Goal: Task Accomplishment & Management: Complete application form

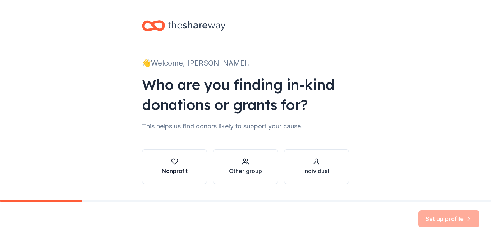
click at [170, 171] on div "Nonprofit" at bounding box center [175, 170] width 26 height 9
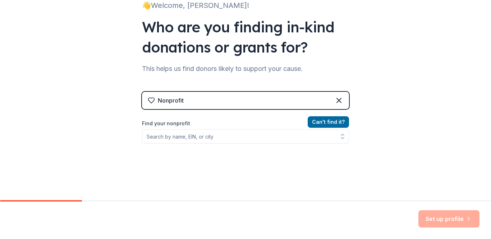
scroll to position [72, 0]
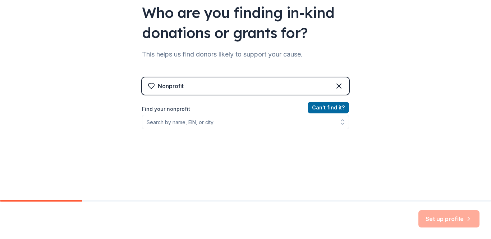
click at [170, 107] on label "Find your nonprofit" at bounding box center [245, 109] width 207 height 9
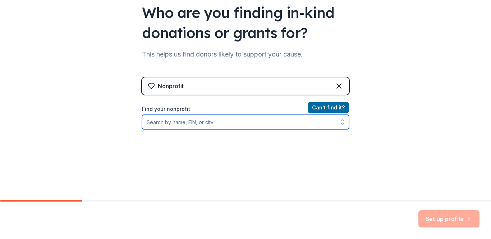
click at [163, 124] on input "Find your nonprofit" at bounding box center [245, 122] width 207 height 14
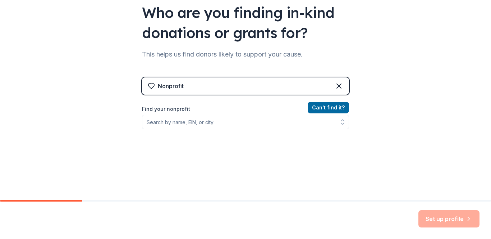
click at [167, 109] on label "Find your nonprofit" at bounding box center [245, 109] width 207 height 9
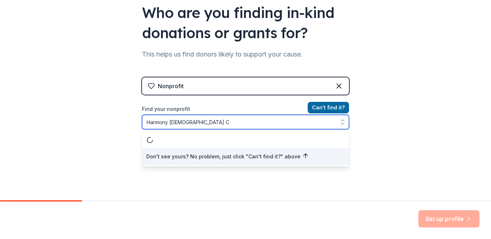
scroll to position [0, 0]
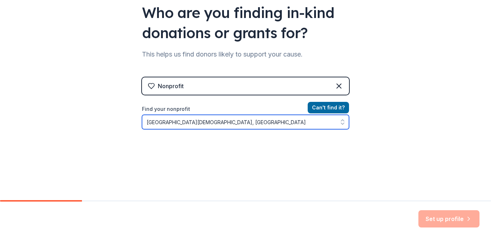
click at [236, 126] on input "[GEOGRAPHIC_DATA][DEMOGRAPHIC_DATA], [GEOGRAPHIC_DATA]" at bounding box center [245, 122] width 207 height 14
type input "Harmony [DEMOGRAPHIC_DATA]"
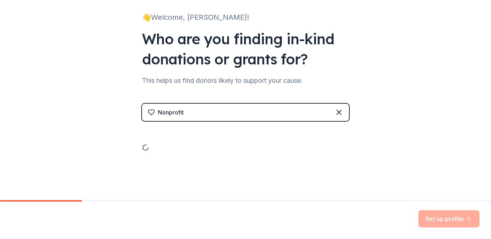
scroll to position [89, 0]
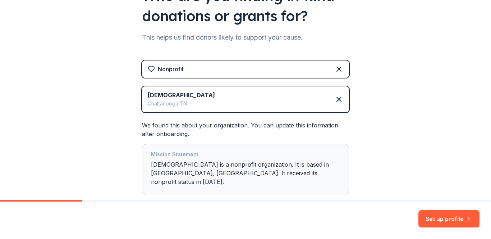
click at [368, 160] on div "👋 Welcome, [PERSON_NAME]! Who are you finding in-kind donations or grants for? …" at bounding box center [245, 77] width 491 height 332
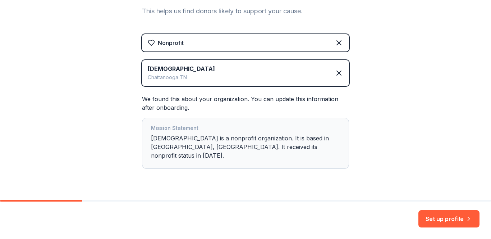
scroll to position [124, 0]
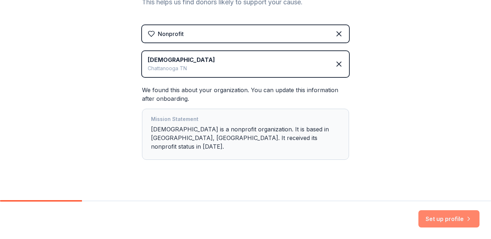
click at [452, 219] on button "Set up profile" at bounding box center [448, 218] width 61 height 17
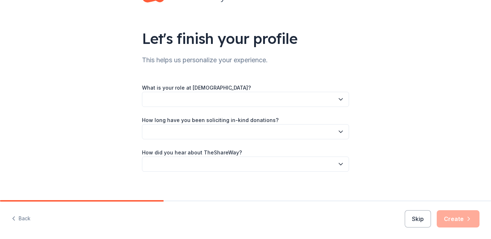
scroll to position [35, 0]
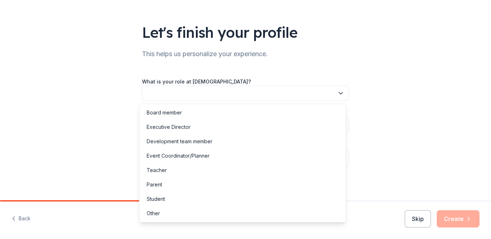
click at [164, 96] on button "button" at bounding box center [245, 93] width 207 height 15
click at [160, 169] on div "Teacher" at bounding box center [157, 170] width 20 height 9
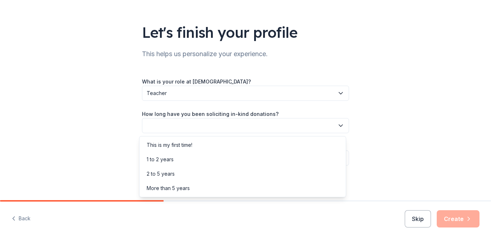
click at [197, 124] on button "button" at bounding box center [245, 125] width 207 height 15
click at [170, 160] on div "1 to 2 years" at bounding box center [160, 159] width 27 height 9
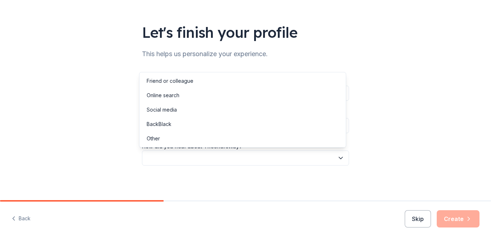
click at [147, 157] on button "button" at bounding box center [245, 157] width 207 height 15
click at [166, 110] on div "Social media" at bounding box center [162, 109] width 30 height 9
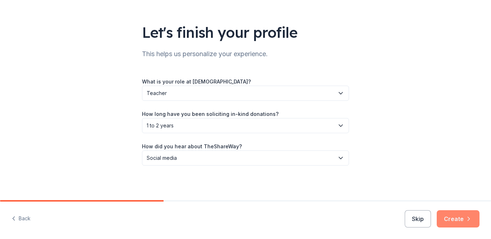
click at [465, 221] on icon "button" at bounding box center [468, 218] width 7 height 7
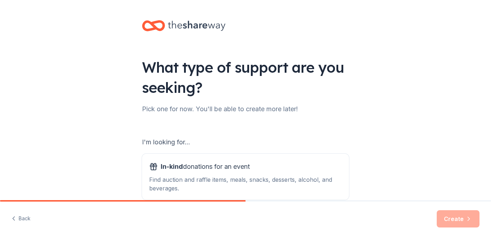
click at [167, 123] on div "I'm looking for... In-kind donations for an event Find auction and raffle items…" at bounding box center [245, 185] width 207 height 131
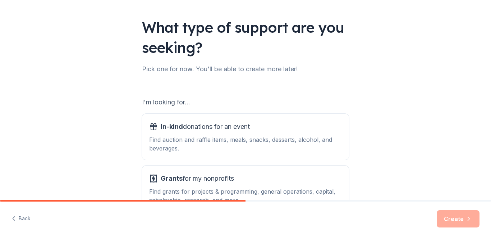
drag, startPoint x: 484, startPoint y: 201, endPoint x: 489, endPoint y: 197, distance: 6.7
click at [489, 197] on div "What type of support are you seeking? Pick one for now. You'll be able to creat…" at bounding box center [245, 119] width 491 height 239
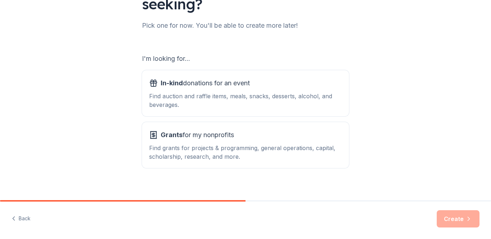
scroll to position [90, 0]
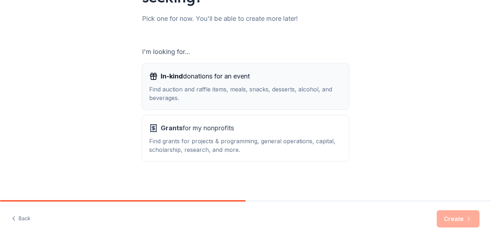
click at [209, 92] on div "Find auction and raffle items, meals, snacks, desserts, alcohol, and beverages." at bounding box center [245, 93] width 193 height 17
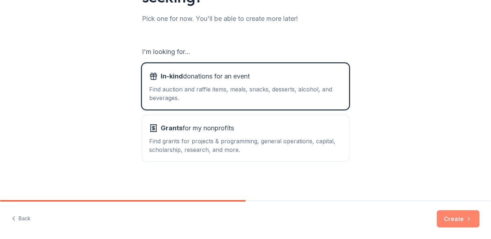
click at [456, 216] on button "Create" at bounding box center [458, 218] width 43 height 17
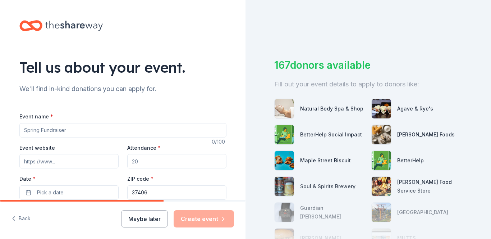
click at [54, 129] on input "Event name *" at bounding box center [122, 130] width 207 height 14
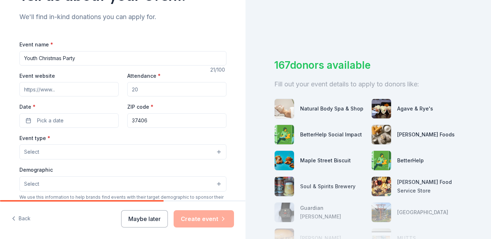
scroll to position [86, 0]
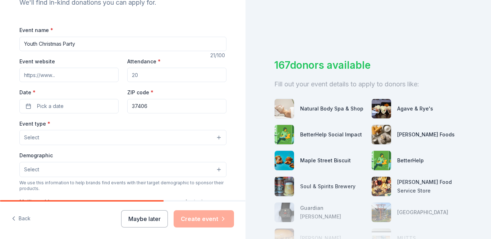
type input "Youth Christmas Party"
click at [33, 170] on span "Select" at bounding box center [31, 169] width 15 height 9
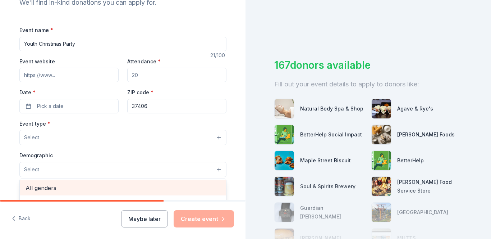
click at [36, 189] on span "All genders" at bounding box center [123, 187] width 195 height 9
click at [55, 188] on span "Mostly men" at bounding box center [123, 188] width 195 height 9
drag, startPoint x: 55, startPoint y: 188, endPoint x: 134, endPoint y: 177, distance: 80.1
click at [134, 177] on div "All genders Mostly men Mostly women All ages [DEMOGRAPHIC_DATA] yrs 10-20 yrs 2…" at bounding box center [122, 170] width 207 height 16
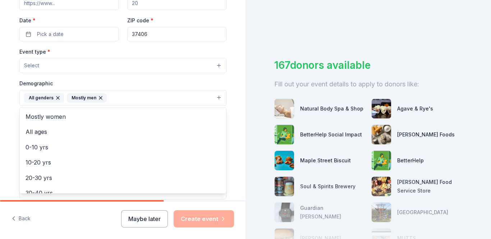
scroll to position [172, 0]
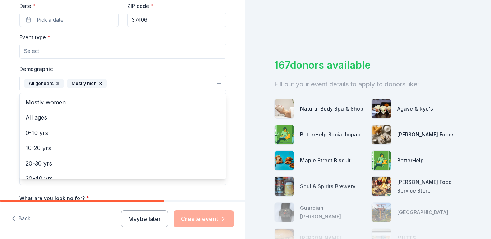
click at [101, 84] on icon "button" at bounding box center [100, 83] width 3 height 3
click at [72, 83] on button "All genders" at bounding box center [122, 83] width 207 height 16
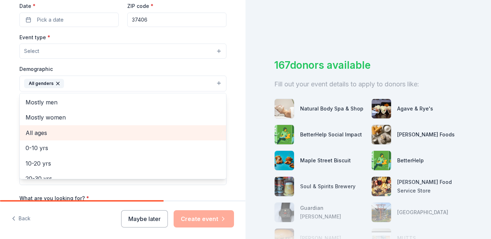
click at [62, 133] on span "All ages" at bounding box center [123, 132] width 195 height 9
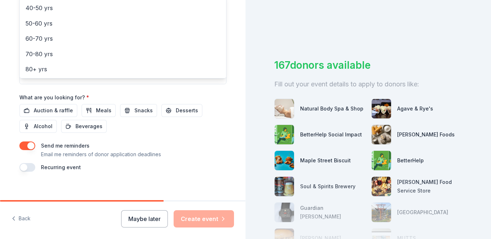
scroll to position [98, 0]
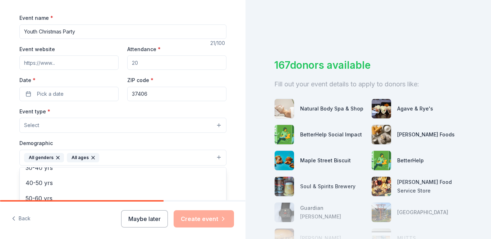
click at [52, 63] on div "Event name * Youth Christmas Party 21 /100 Event website Attendance * Date * Pi…" at bounding box center [122, 179] width 207 height 333
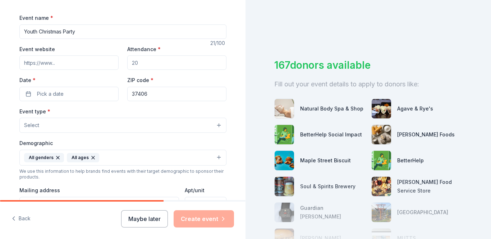
click at [56, 64] on input "Event website" at bounding box center [68, 62] width 99 height 14
click at [55, 64] on input "Event website" at bounding box center [68, 62] width 99 height 14
type input "N/A"
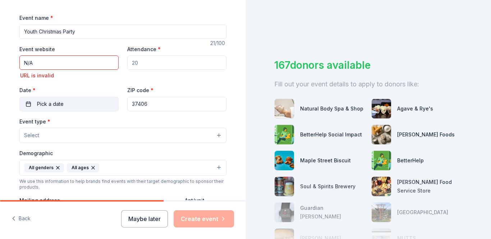
click at [85, 100] on button "Pick a date" at bounding box center [68, 104] width 99 height 14
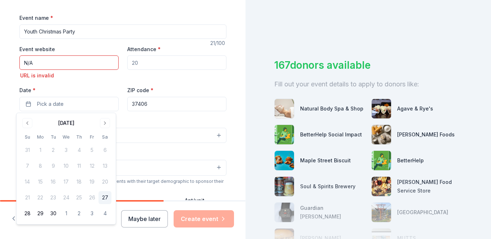
click at [30, 63] on input "N/A" at bounding box center [68, 62] width 99 height 14
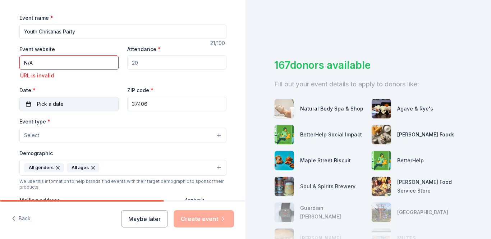
click at [71, 104] on button "Pick a date" at bounding box center [68, 104] width 99 height 14
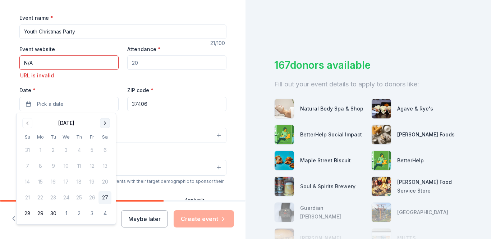
click at [104, 122] on button "Go to next month" at bounding box center [105, 123] width 10 height 10
click at [93, 149] on button "5" at bounding box center [92, 149] width 13 height 13
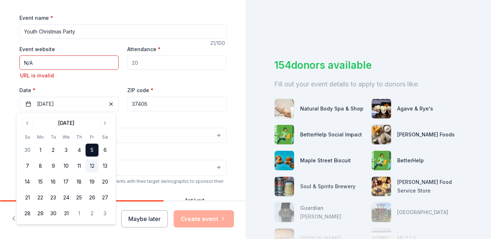
click at [93, 165] on button "12" at bounding box center [92, 165] width 13 height 13
click at [94, 165] on button "12" at bounding box center [92, 165] width 13 height 13
click at [92, 165] on button "12" at bounding box center [92, 165] width 13 height 13
click at [253, 148] on div "155 donors available Fill out your event details to apply to donors like: Natur…" at bounding box center [367, 119] width 245 height 239
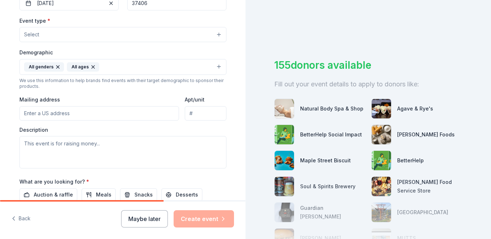
scroll to position [213, 0]
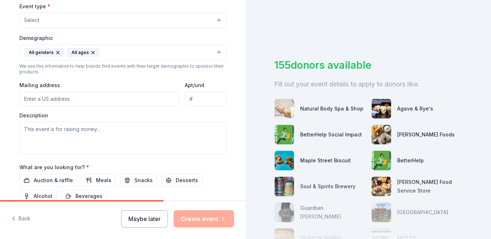
click at [36, 99] on input "Mailing address" at bounding box center [99, 99] width 160 height 14
type input "[STREET_ADDRESS]"
click at [66, 129] on textarea at bounding box center [122, 137] width 207 height 32
click at [100, 129] on textarea "To enrich screen reader interactions, please activate Accessibility in Grammarl…" at bounding box center [122, 137] width 207 height 32
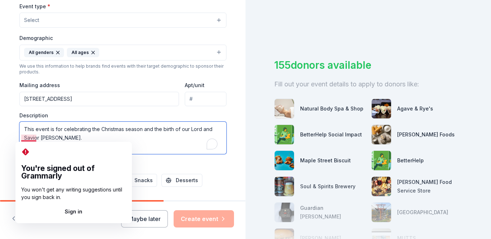
click at [33, 138] on textarea "This event is for celebrating the Christmas season and the birth of our Lord an…" at bounding box center [122, 137] width 207 height 32
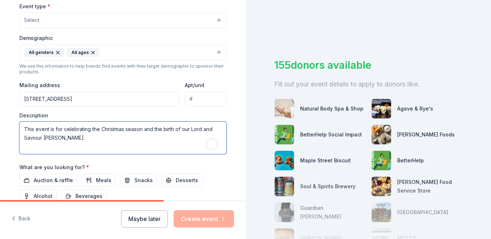
type textarea "This event is for celebrating the Christmas season and the birth of our Lord an…"
click at [123, 162] on div "What are you looking for? * Auction & raffle Meals Snacks Desserts Alcohol Beve…" at bounding box center [122, 182] width 207 height 40
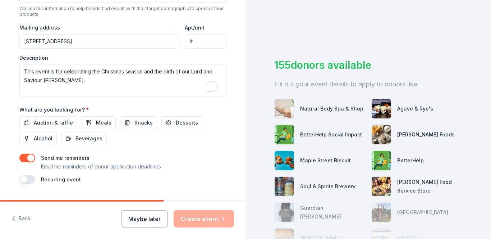
scroll to position [285, 0]
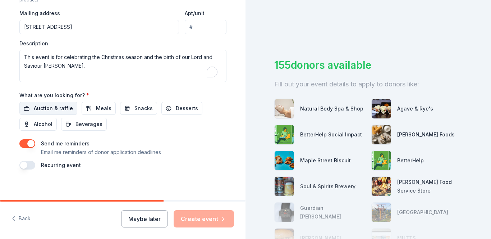
click at [43, 109] on span "Auction & raffle" at bounding box center [53, 108] width 39 height 9
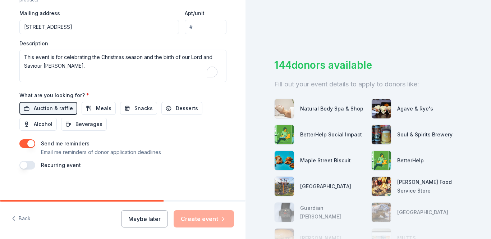
click at [27, 143] on button "button" at bounding box center [27, 143] width 16 height 9
click at [29, 144] on button "button" at bounding box center [27, 143] width 16 height 9
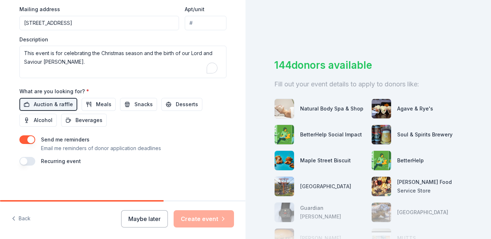
click at [241, 233] on div "Back Maybe later Create event" at bounding box center [122, 219] width 245 height 37
click at [251, 156] on div "144 donors available Fill out your event details to apply to donors like: Natur…" at bounding box center [367, 119] width 245 height 239
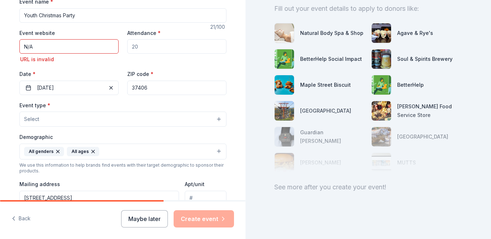
scroll to position [0, 0]
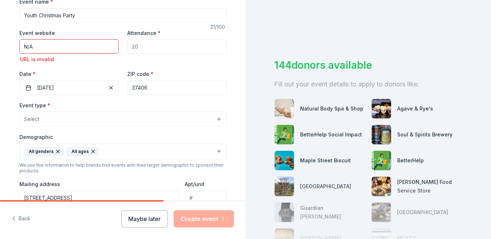
click at [33, 118] on span "Select" at bounding box center [31, 119] width 15 height 9
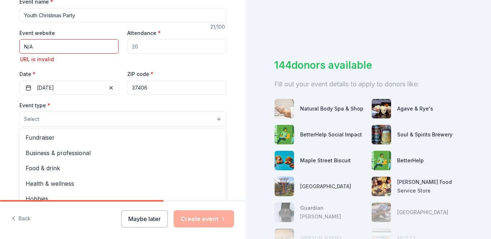
scroll to position [24, 0]
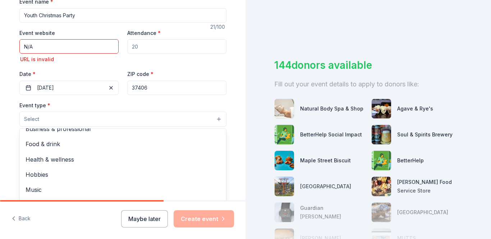
click at [488, 230] on div "Tell us about your event. We'll find in-kind donations you can apply for. Event…" at bounding box center [245, 119] width 491 height 239
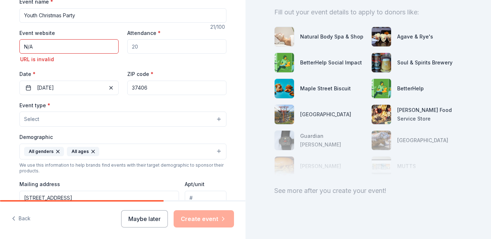
scroll to position [81, 0]
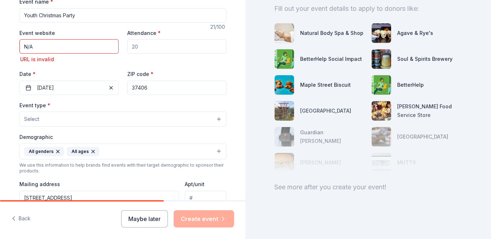
click at [250, 151] on div "144 donors available Fill out your event details to apply to donors like: Natur…" at bounding box center [367, 119] width 245 height 239
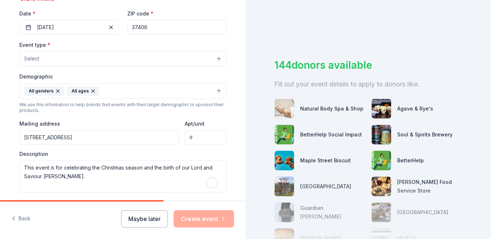
scroll to position [0, 0]
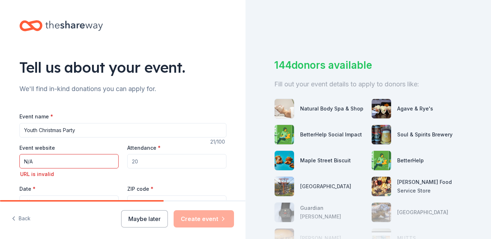
click at [29, 161] on input "N/A" at bounding box center [68, 161] width 99 height 14
type input "N"
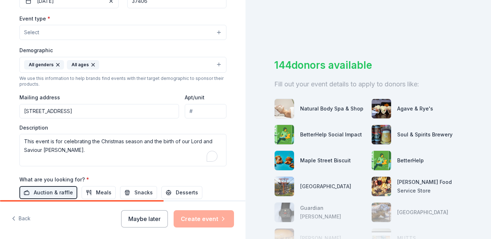
click at [20, 110] on input "[STREET_ADDRESS]" at bounding box center [99, 111] width 160 height 14
click at [135, 41] on div "Event type * Select Demographic All genders All ages We use this information to…" at bounding box center [122, 90] width 207 height 152
click at [110, 166] on div "Event name * Youth Christmas Party 21 /100 Event website Attendance * Date * [D…" at bounding box center [122, 87] width 207 height 333
click at [62, 142] on textarea "This event is for celebrating the Christmas season and the birth of our Lord an…" at bounding box center [122, 150] width 207 height 32
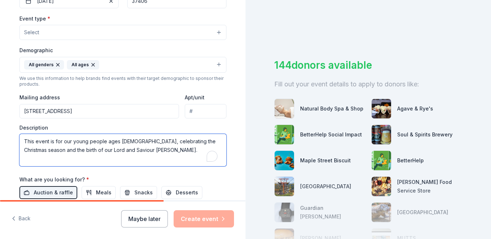
scroll to position [279, 0]
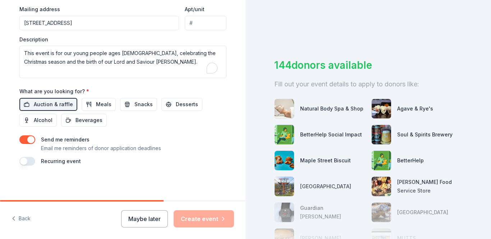
click at [246, 89] on div "144 donors available Fill out your event details to apply to donors like: Natur…" at bounding box center [367, 119] width 245 height 239
click at [248, 55] on div "144 donors available Fill out your event details to apply to donors like: Natur…" at bounding box center [367, 119] width 245 height 239
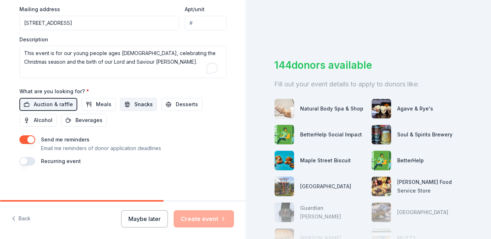
click at [142, 103] on span "Snacks" at bounding box center [143, 104] width 18 height 9
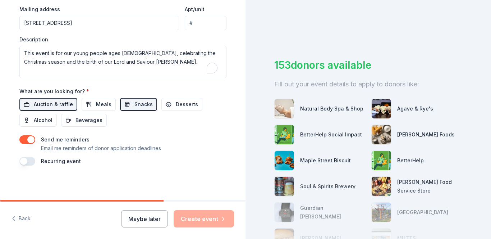
click at [69, 103] on span "Auction & raffle" at bounding box center [53, 104] width 39 height 9
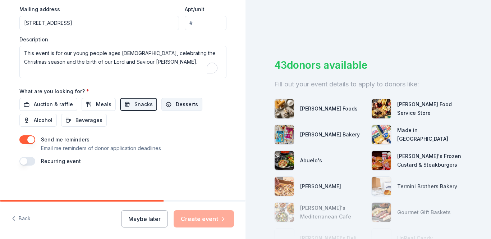
click at [181, 103] on span "Desserts" at bounding box center [187, 104] width 22 height 9
click at [177, 104] on span "Desserts" at bounding box center [187, 104] width 22 height 9
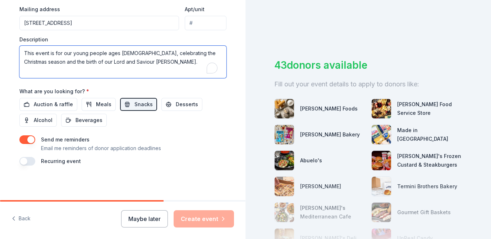
click at [50, 53] on textarea "This event is for our young people ages [DEMOGRAPHIC_DATA], celebrating the Chr…" at bounding box center [122, 62] width 207 height 32
click at [47, 52] on textarea "This event is for our young people ages [DEMOGRAPHIC_DATA], celebrating the Chr…" at bounding box center [122, 62] width 207 height 32
click at [38, 52] on textarea "This is for our young people ages [DEMOGRAPHIC_DATA], celebrating the Christmas…" at bounding box center [122, 62] width 207 height 32
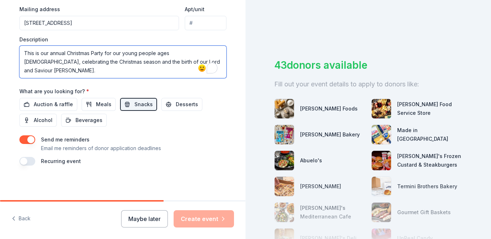
type textarea "This is our annual Christmas Party for our young people ages [DEMOGRAPHIC_DATA]…"
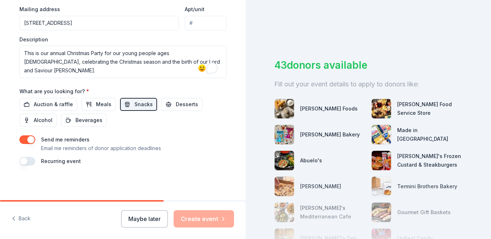
click at [262, 25] on div "43 donors available Fill out your event details to apply to donors like: [PERSO…" at bounding box center [367, 119] width 245 height 239
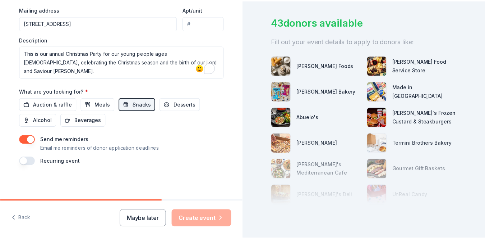
scroll to position [57, 0]
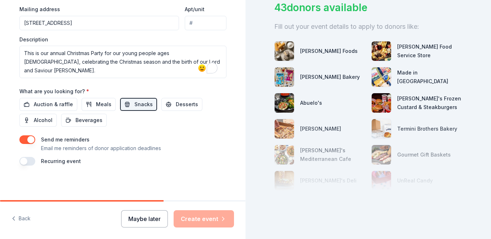
click at [148, 217] on button "Maybe later" at bounding box center [144, 218] width 47 height 17
